Goal: Task Accomplishment & Management: Use online tool/utility

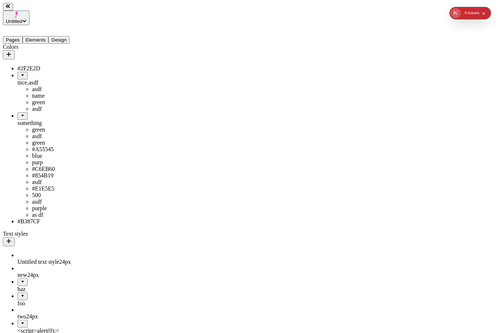
click at [15, 50] on button "button" at bounding box center [9, 54] width 12 height 9
type input "green /lime"
click at [106, 93] on button "Save" at bounding box center [114, 97] width 17 height 8
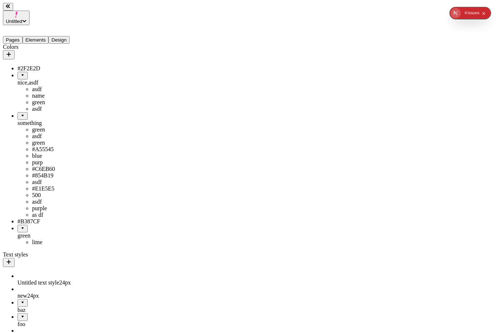
scroll to position [69, 0]
drag, startPoint x: 46, startPoint y: 246, endPoint x: 40, endPoint y: 71, distance: 174.6
drag, startPoint x: 71, startPoint y: 201, endPoint x: 30, endPoint y: 216, distance: 44.0
drag, startPoint x: 27, startPoint y: 176, endPoint x: 29, endPoint y: 222, distance: 45.6
click at [29, 231] on ul "#2F2E2D nice,asdf asdf name green asdf something asdf #A55545 blue purp #C6EB60…" at bounding box center [46, 155] width 87 height 180
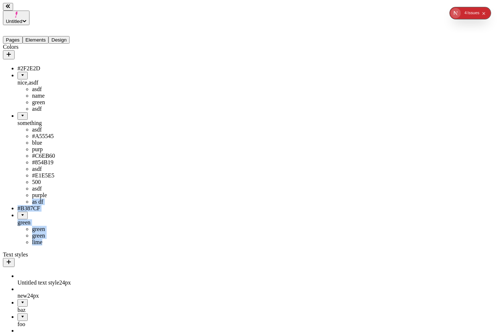
drag, startPoint x: 42, startPoint y: 185, endPoint x: 25, endPoint y: 209, distance: 29.6
drag, startPoint x: 19, startPoint y: 194, endPoint x: 43, endPoint y: 168, distance: 35.3
drag, startPoint x: 16, startPoint y: 170, endPoint x: 35, endPoint y: 73, distance: 98.3
drag, startPoint x: 31, startPoint y: 184, endPoint x: 43, endPoint y: 83, distance: 101.6
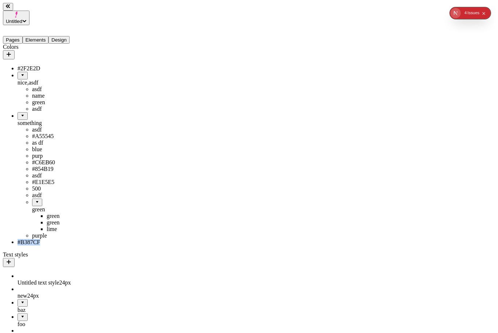
scroll to position [0, 0]
drag, startPoint x: 27, startPoint y: 97, endPoint x: 38, endPoint y: 159, distance: 63.6
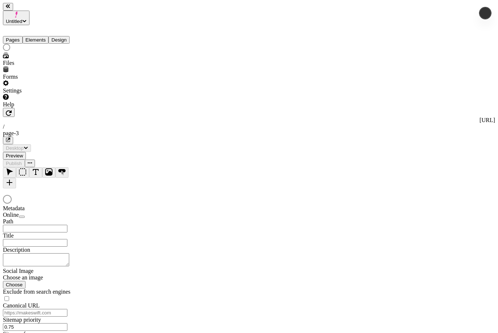
type input "/page-3"
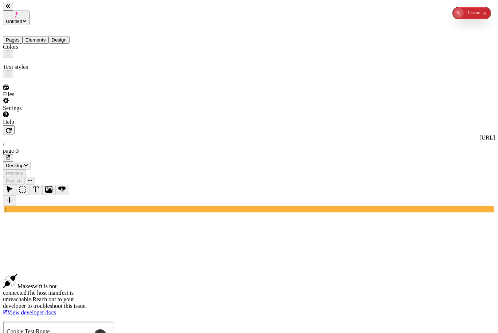
click at [70, 36] on button "Design" at bounding box center [58, 40] width 21 height 8
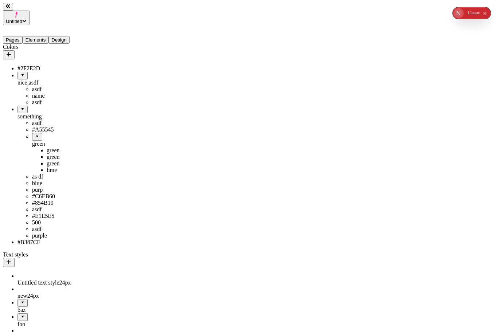
drag, startPoint x: 47, startPoint y: 82, endPoint x: 39, endPoint y: 120, distance: 38.7
drag, startPoint x: 23, startPoint y: 76, endPoint x: 47, endPoint y: 145, distance: 73.3
drag, startPoint x: 29, startPoint y: 109, endPoint x: 47, endPoint y: 67, distance: 45.0
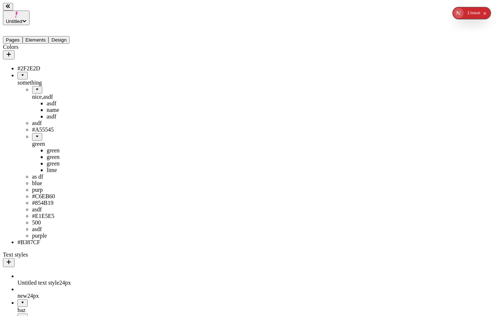
drag, startPoint x: 26, startPoint y: 75, endPoint x: 37, endPoint y: 125, distance: 50.8
drag, startPoint x: 36, startPoint y: 87, endPoint x: 54, endPoint y: 158, distance: 73.3
drag, startPoint x: 37, startPoint y: 119, endPoint x: 40, endPoint y: 224, distance: 105.4
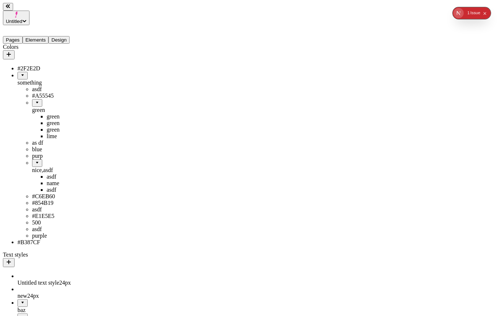
drag, startPoint x: 32, startPoint y: 187, endPoint x: 31, endPoint y: 49, distance: 138.1
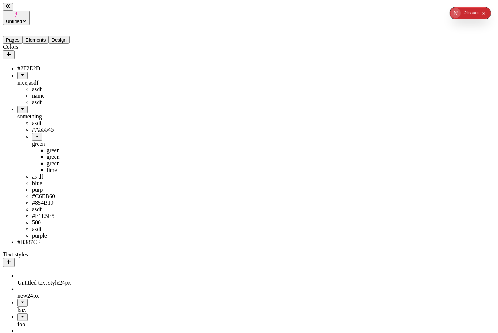
click at [23, 36] on button "Pages" at bounding box center [13, 40] width 20 height 8
